Goal: Task Accomplishment & Management: Manage account settings

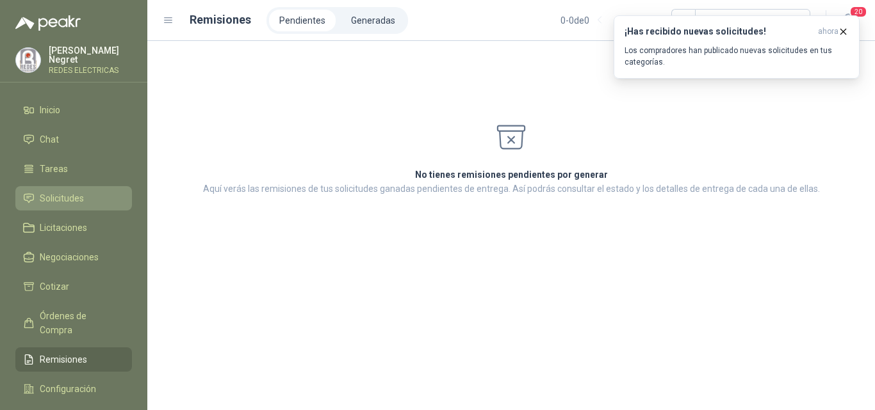
click at [83, 186] on link "Solicitudes" at bounding box center [73, 198] width 117 height 24
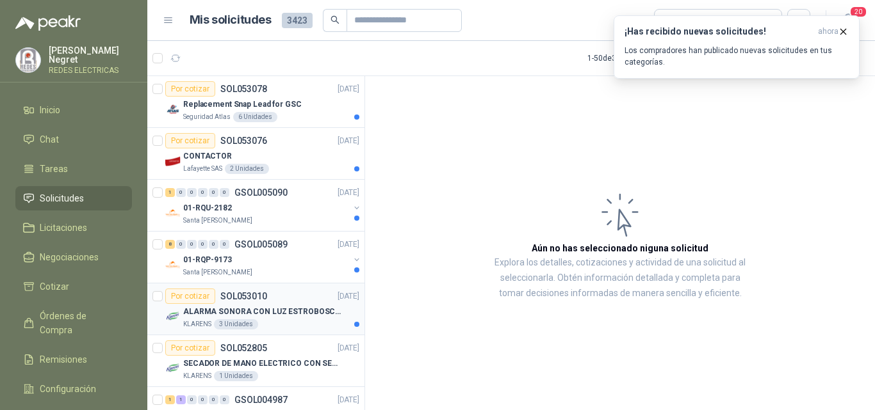
click at [285, 327] on div "KLARENS 3 Unidades" at bounding box center [271, 325] width 176 height 10
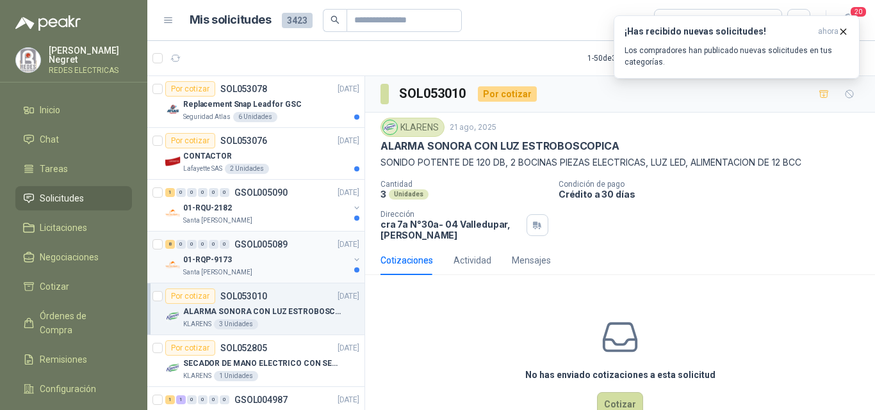
drag, startPoint x: 326, startPoint y: 232, endPoint x: 330, endPoint y: 240, distance: 9.2
click at [328, 233] on div "8 0 0 0 0 0 GSOL005089 [DATE] 01-RQP-9173 [GEOGRAPHIC_DATA][PERSON_NAME]" at bounding box center [255, 258] width 217 height 52
click at [311, 263] on div "01-RQP-9173" at bounding box center [266, 259] width 166 height 15
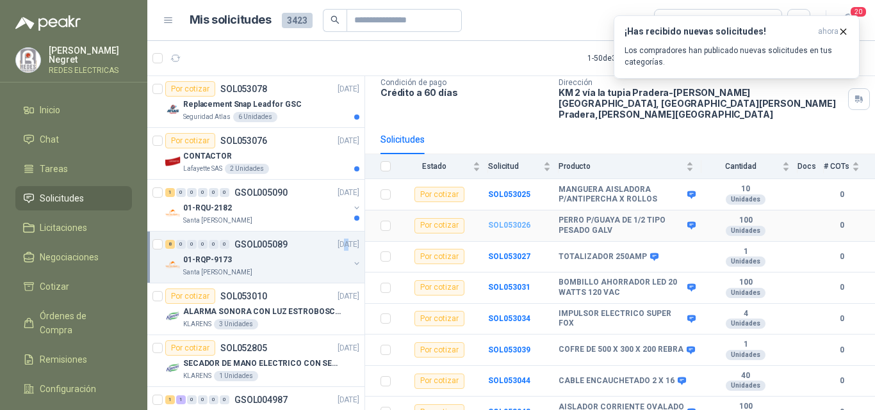
scroll to position [90, 0]
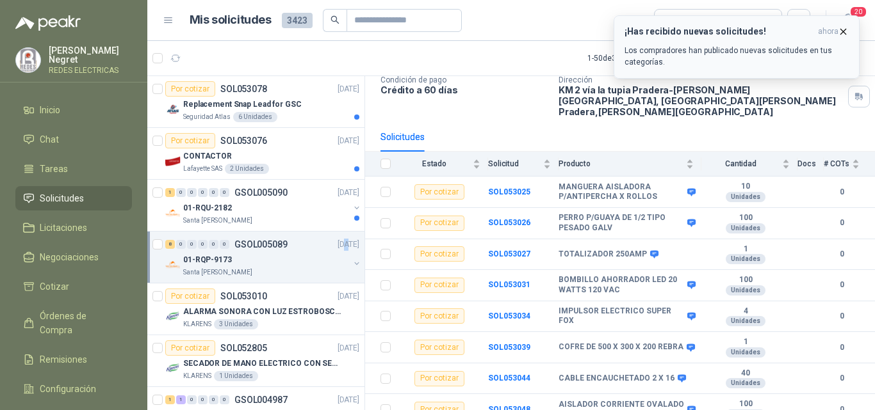
click at [843, 32] on icon "button" at bounding box center [843, 31] width 5 height 5
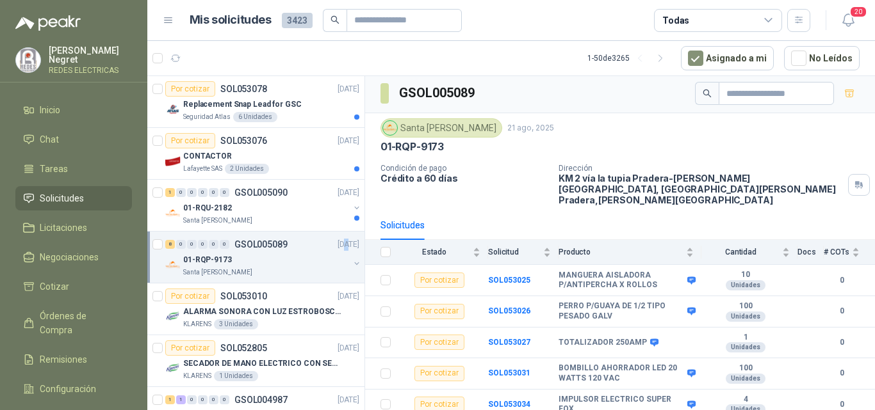
scroll to position [0, 0]
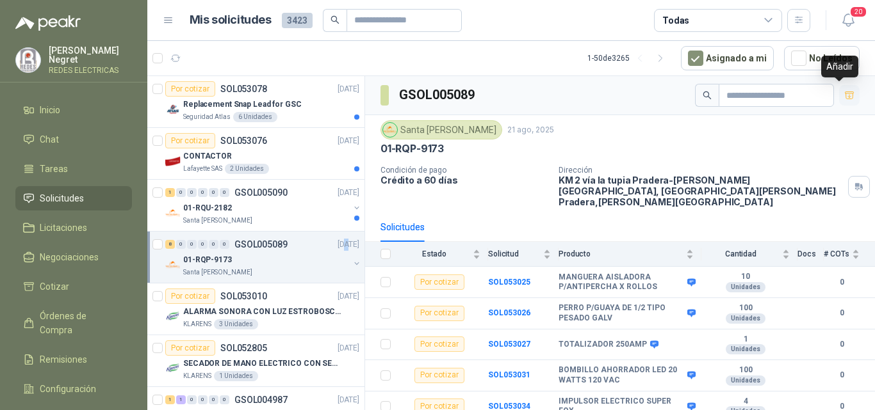
click at [844, 90] on icon "button" at bounding box center [849, 95] width 11 height 11
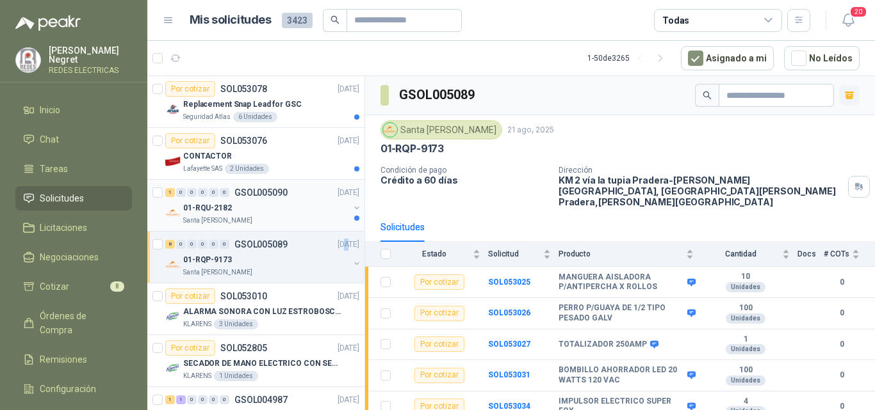
click at [272, 209] on div "01-RQU-2182" at bounding box center [266, 207] width 166 height 15
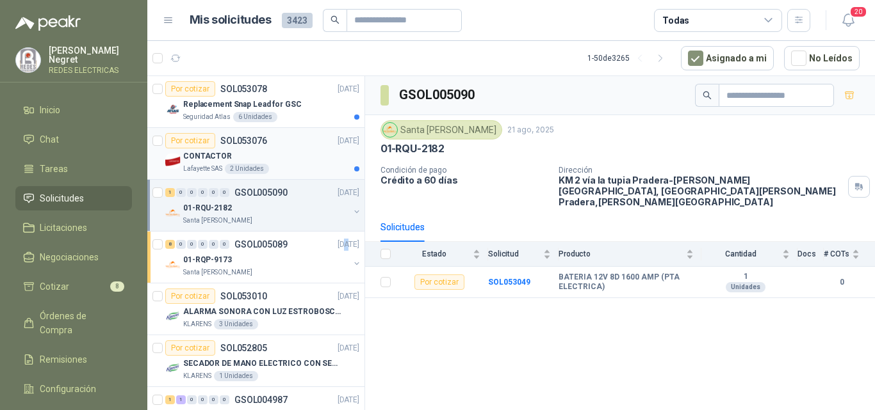
click at [309, 147] on div "Por cotizar SOL053076 [DATE]" at bounding box center [262, 140] width 194 height 15
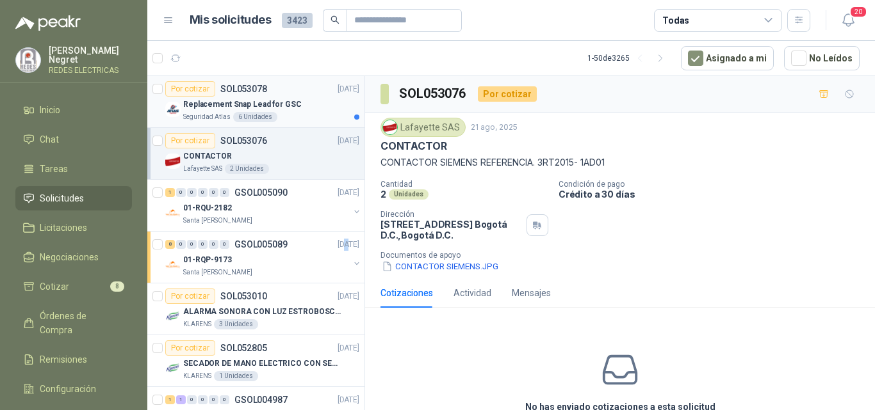
click at [337, 90] on p "[DATE]" at bounding box center [348, 89] width 22 height 12
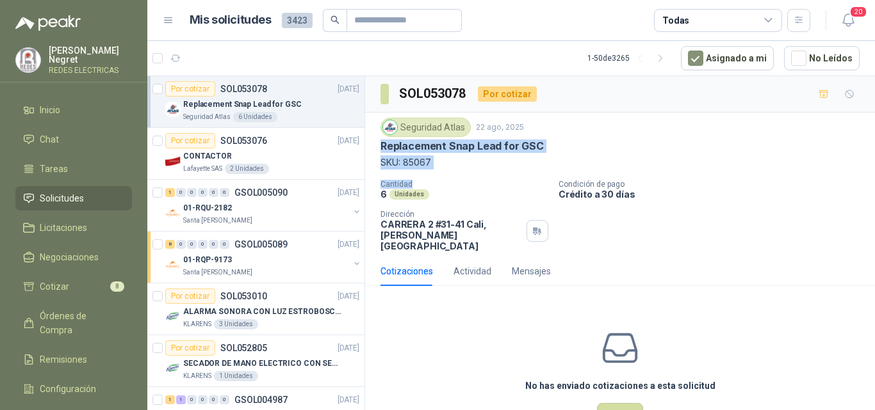
drag, startPoint x: 378, startPoint y: 146, endPoint x: 435, endPoint y: 177, distance: 65.3
click at [435, 177] on div "Seguridad Atlas [DATE] Replacement Snap Lead for GSC SKU: 85067 Cantidad 6 Unid…" at bounding box center [620, 185] width 510 height 144
click at [472, 163] on p "SKU: 85067" at bounding box center [619, 163] width 479 height 14
click at [174, 54] on icon "button" at bounding box center [175, 58] width 11 height 11
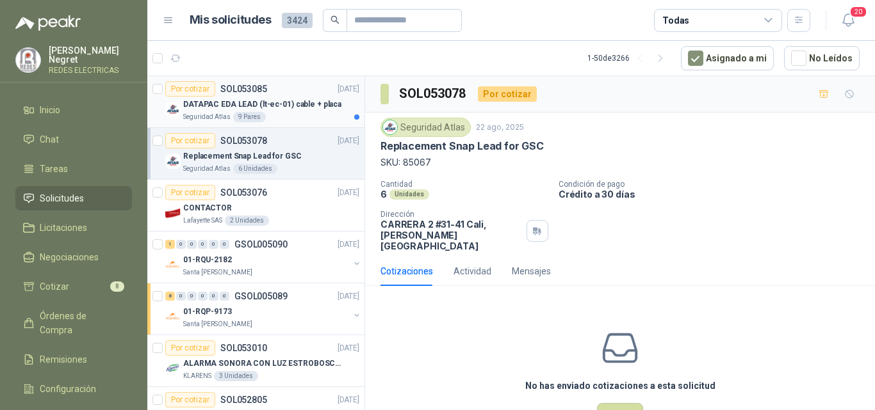
click at [287, 101] on p "DATAPAC EDA LEAD (lt-ec-01) cable + placa" at bounding box center [262, 105] width 158 height 12
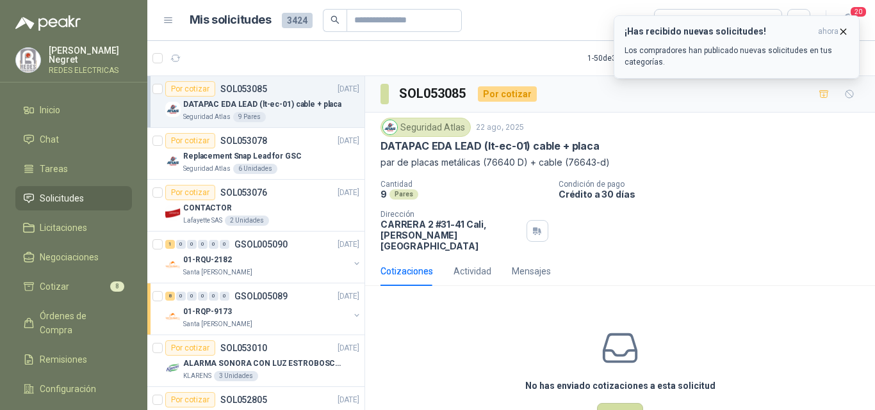
click at [844, 31] on icon "button" at bounding box center [843, 31] width 11 height 11
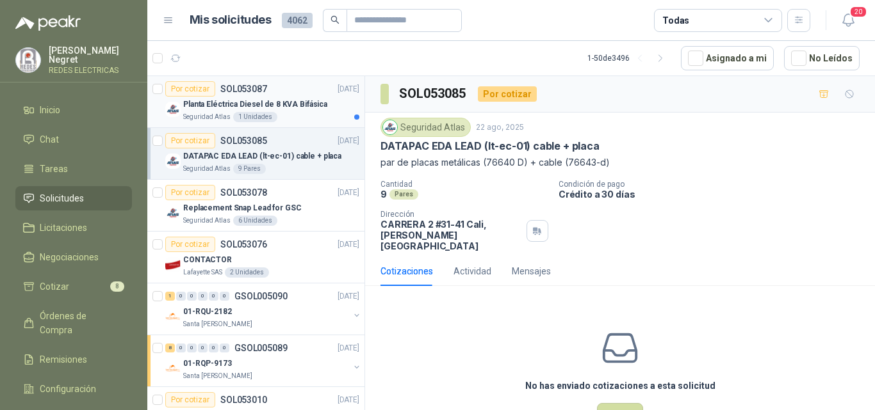
click at [303, 123] on article "Por cotizar SOL053087 [DATE] Planta Eléctrica Diesel de 8 KVA Bifásica Segurida…" at bounding box center [255, 102] width 217 height 52
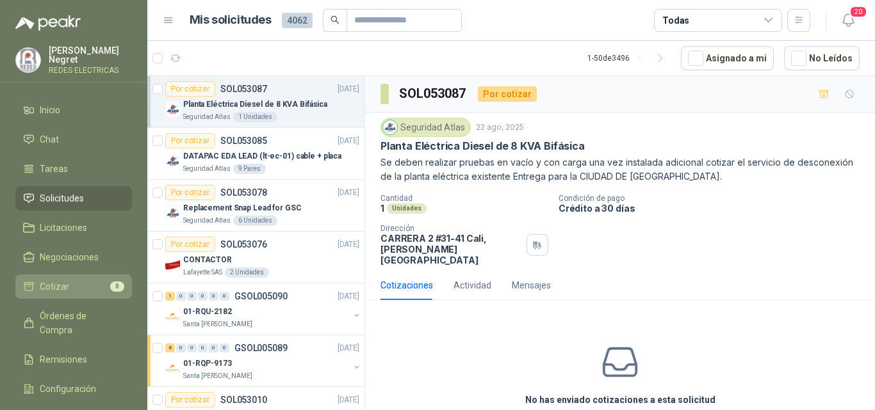
click at [118, 293] on link "Cotizar 8" at bounding box center [73, 287] width 117 height 24
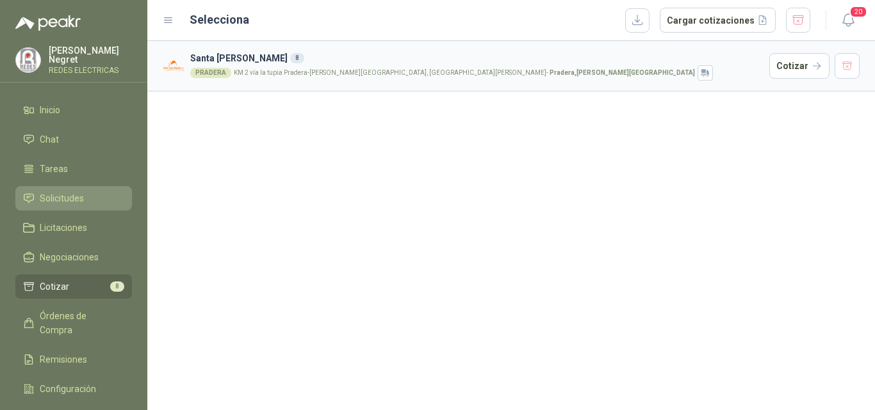
click at [85, 187] on link "Solicitudes" at bounding box center [73, 198] width 117 height 24
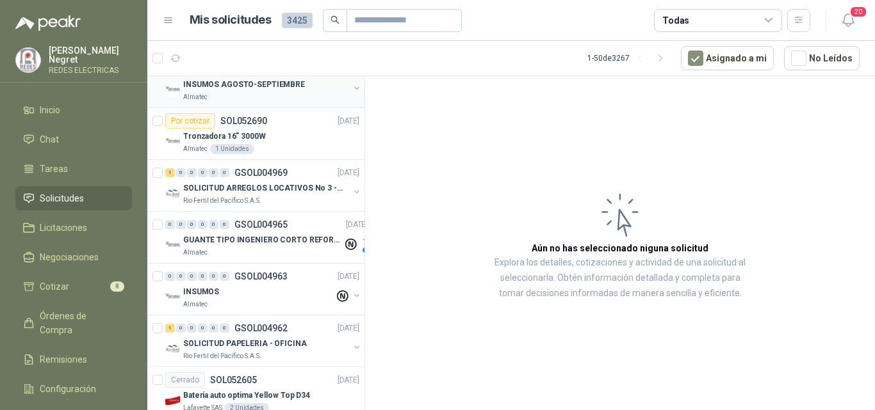
scroll to position [961, 0]
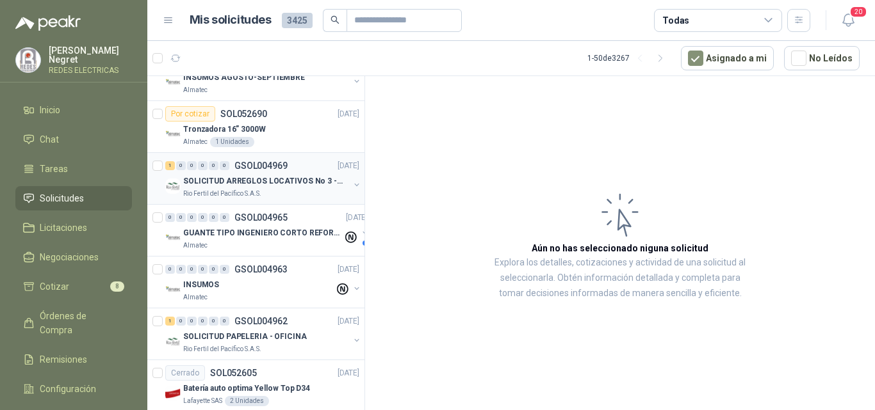
click at [309, 190] on div "Rio Fertil del Pacífico S.A.S." at bounding box center [266, 194] width 166 height 10
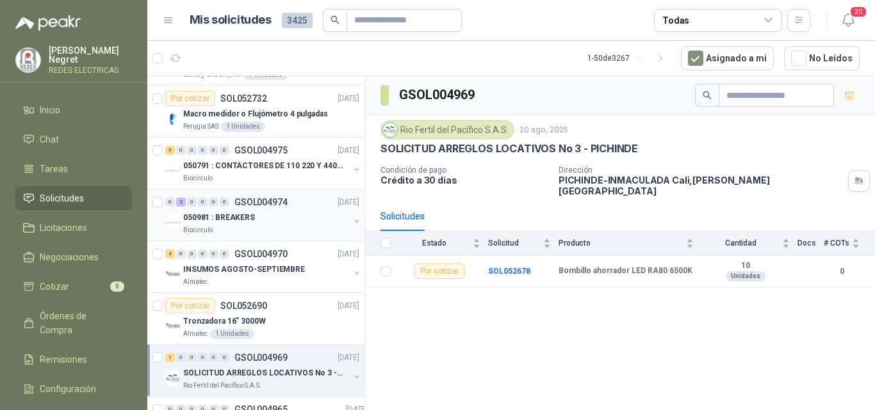
scroll to position [704, 0]
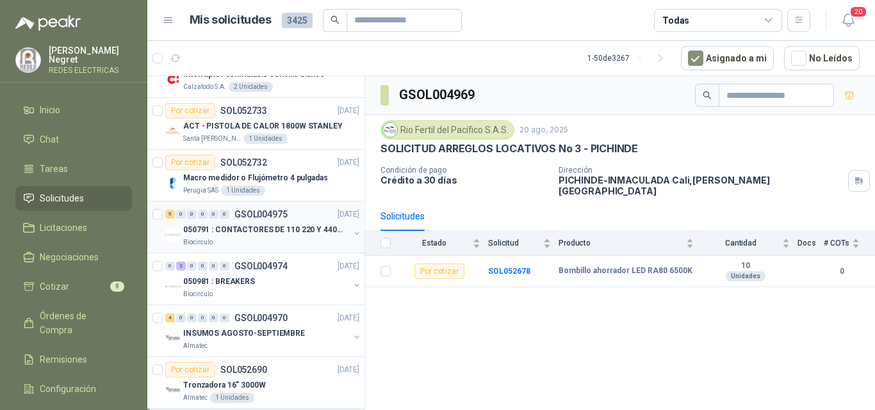
click at [232, 232] on p "050791 : CONTACTORES DE 110 220 Y 440 V" at bounding box center [262, 230] width 159 height 12
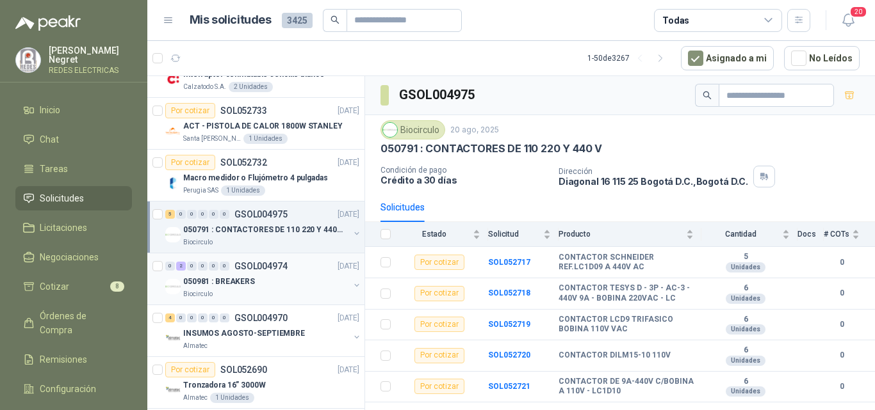
click at [274, 288] on div "050981 : BREAKERS" at bounding box center [266, 281] width 166 height 15
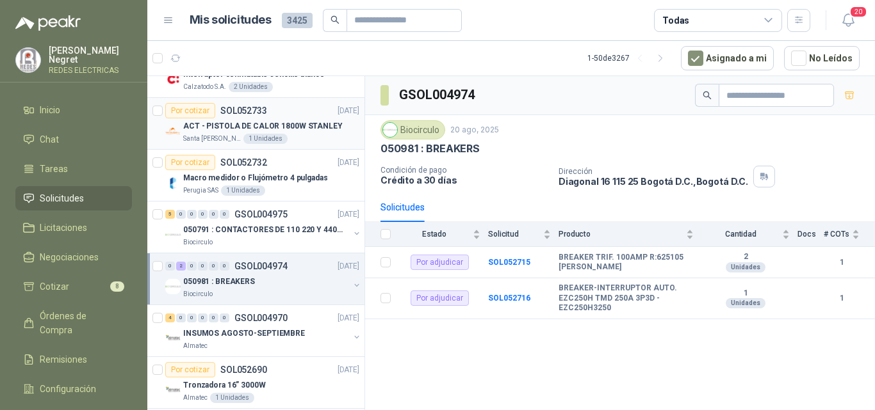
click at [289, 123] on p "ACT - PISTOLA DE CALOR 1800W STANLEY" at bounding box center [262, 126] width 159 height 12
